Goal: Information Seeking & Learning: Learn about a topic

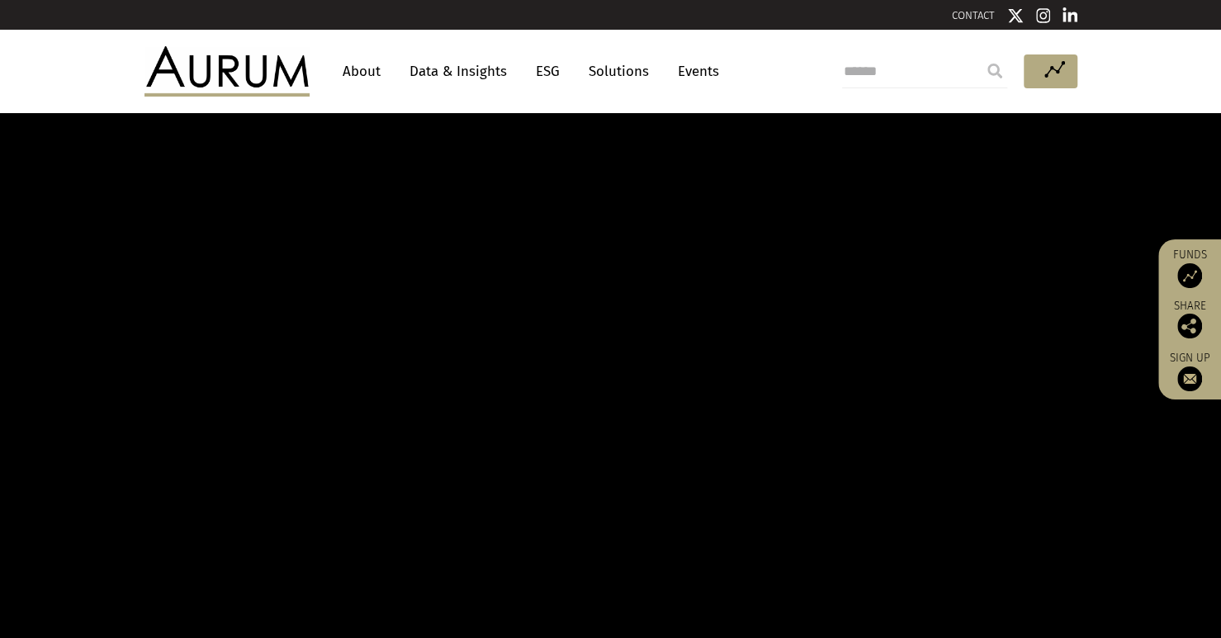
click at [692, 72] on link "Events" at bounding box center [694, 71] width 50 height 31
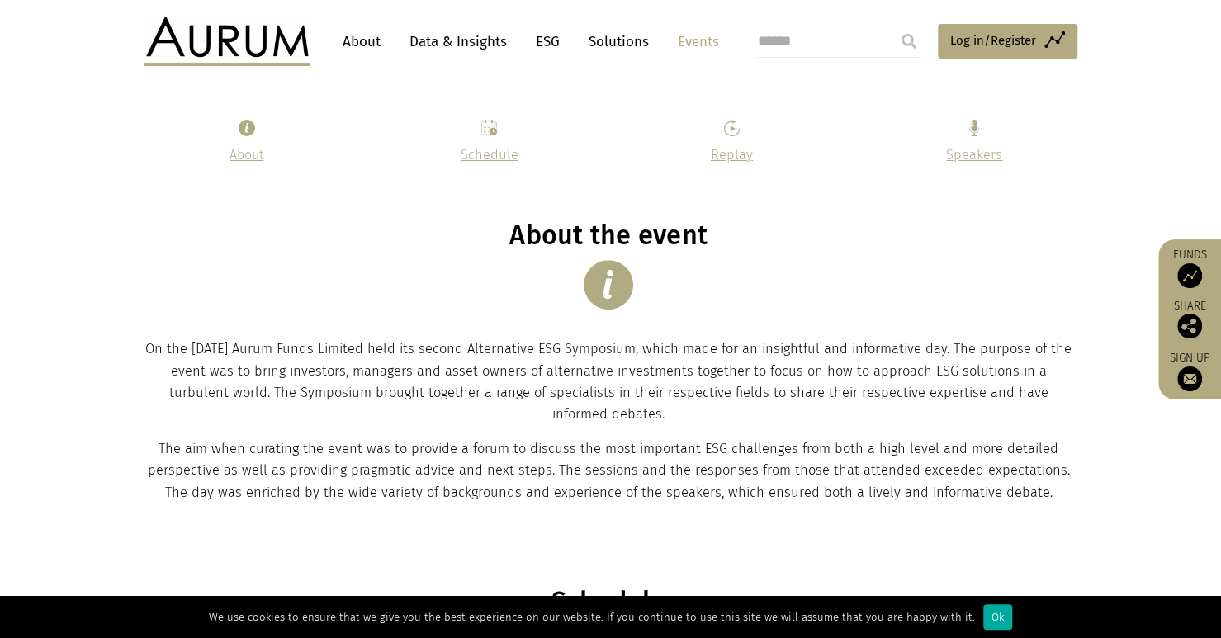
scroll to position [248, 0]
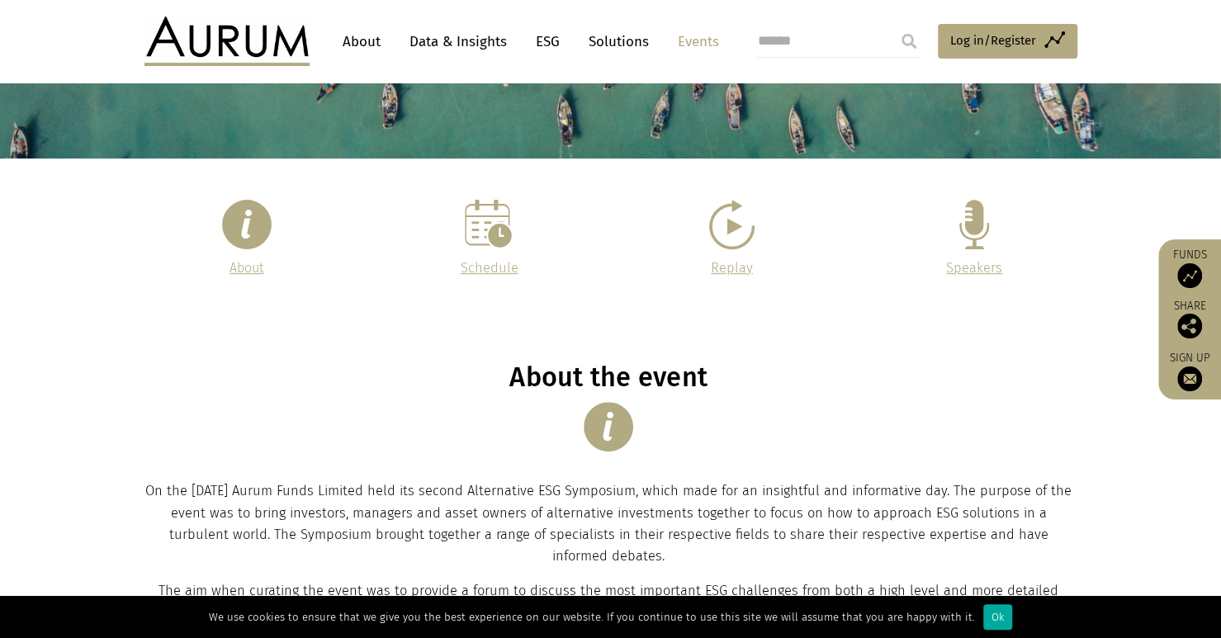
click at [754, 243] on p at bounding box center [731, 229] width 201 height 58
click at [741, 245] on img at bounding box center [731, 225] width 45 height 50
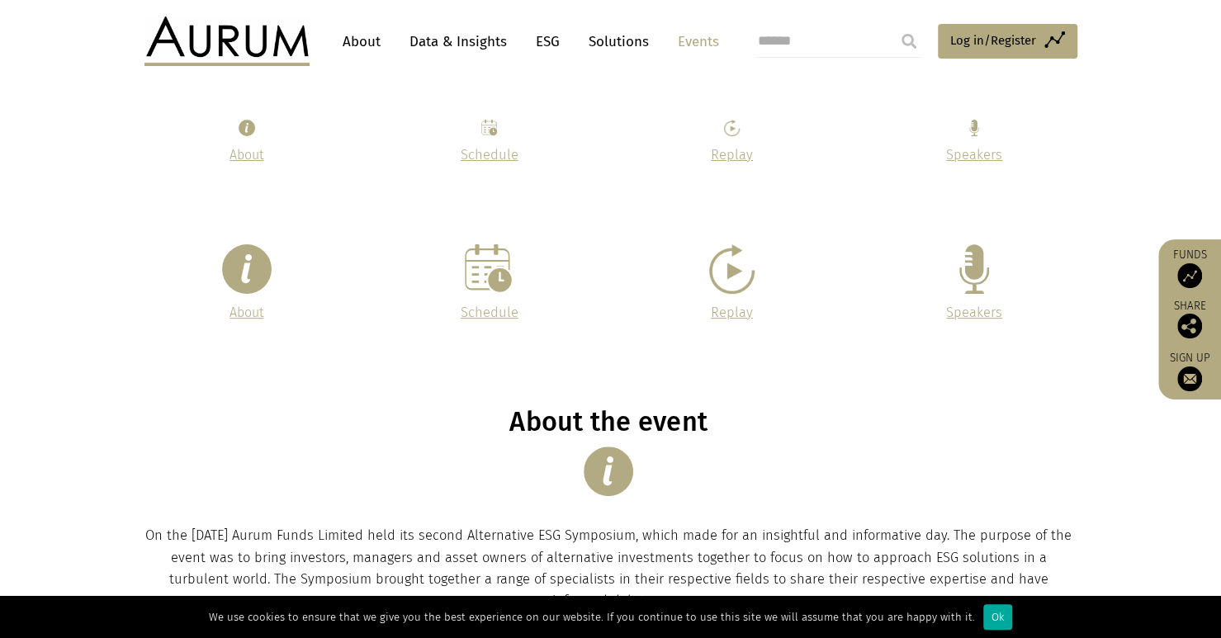
scroll to position [0, 0]
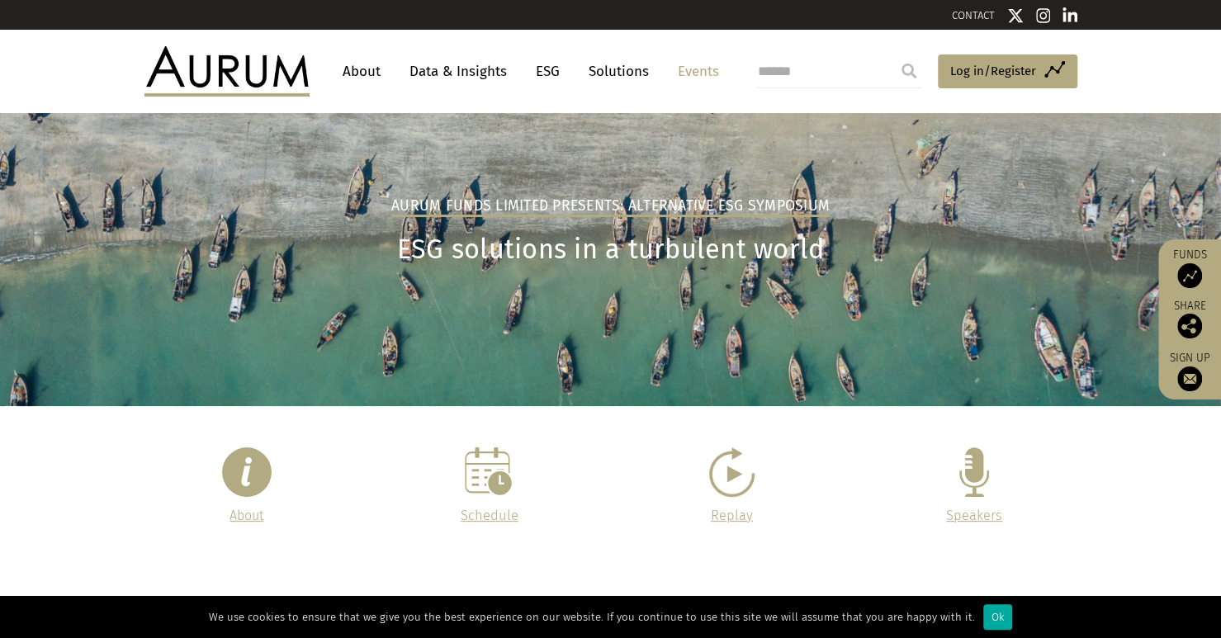
click at [1189, 264] on img at bounding box center [1189, 275] width 25 height 25
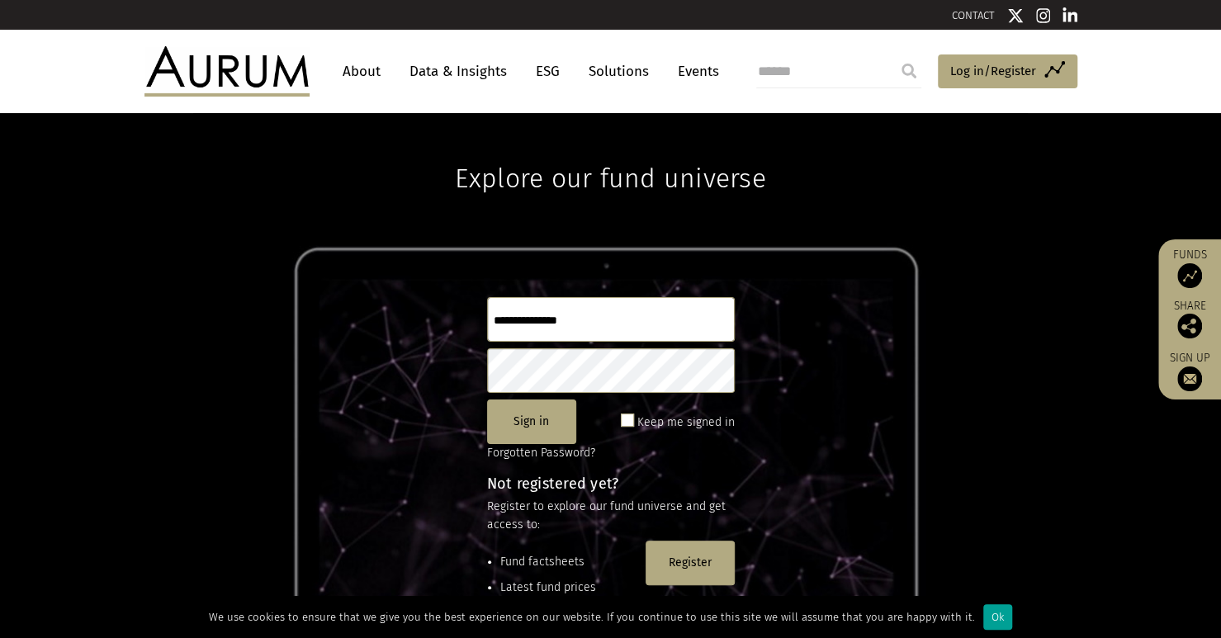
click at [983, 621] on div "Ok" at bounding box center [997, 617] width 29 height 26
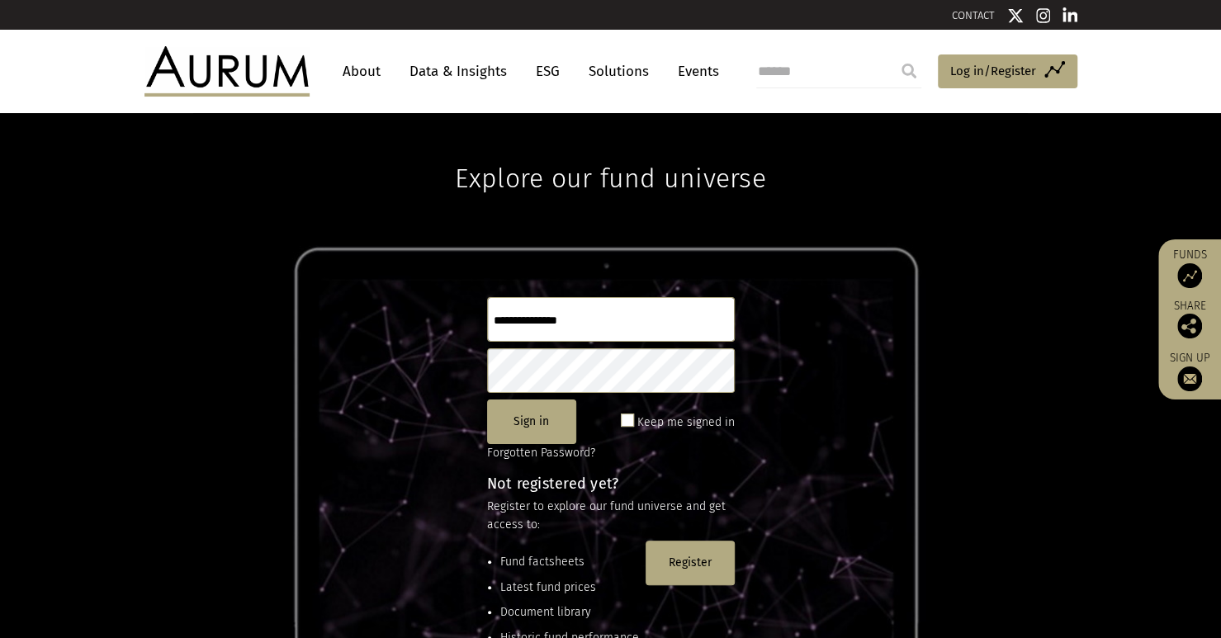
click at [365, 61] on link "About" at bounding box center [361, 71] width 54 height 31
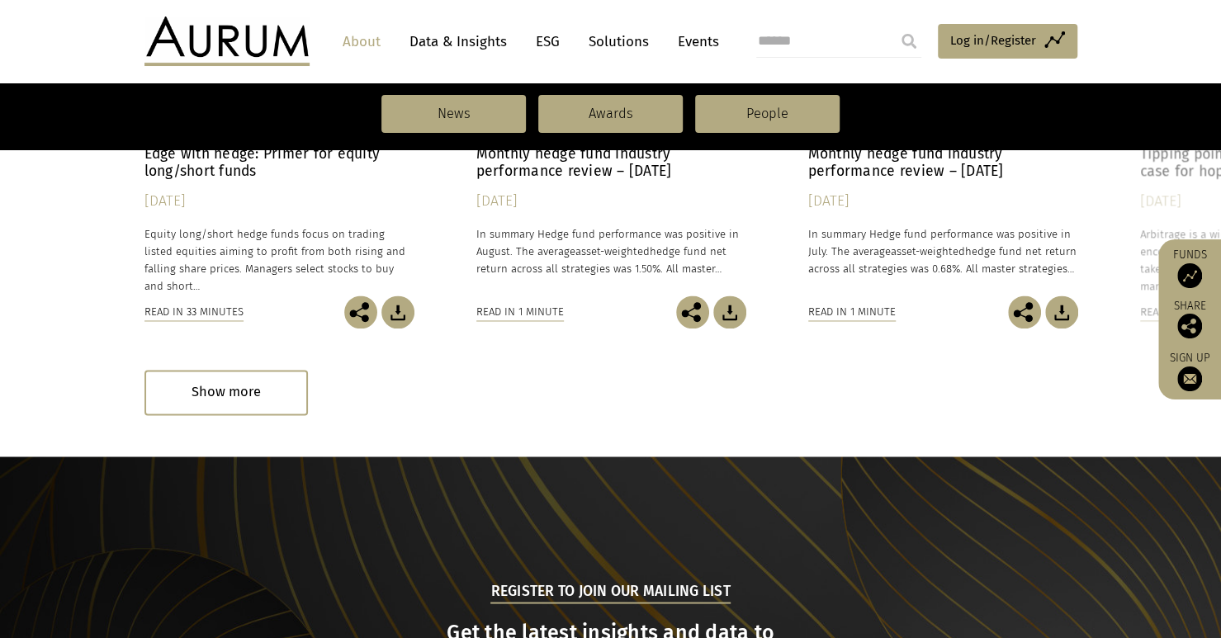
scroll to position [1834, 0]
